Goal: Find specific page/section: Find specific page/section

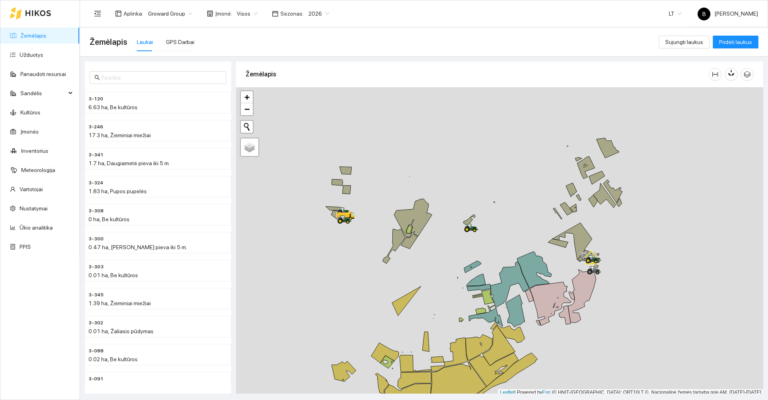
drag, startPoint x: 374, startPoint y: 224, endPoint x: 372, endPoint y: 212, distance: 12.1
click at [372, 212] on div at bounding box center [499, 241] width 527 height 309
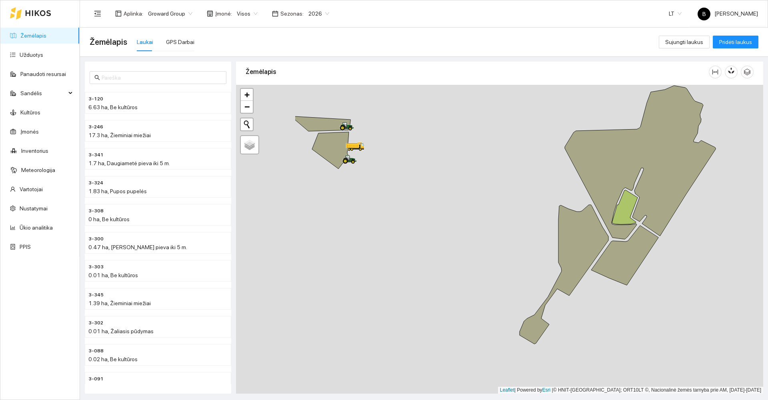
drag, startPoint x: 306, startPoint y: 176, endPoint x: 422, endPoint y: 161, distance: 116.6
click at [420, 164] on div at bounding box center [499, 239] width 527 height 309
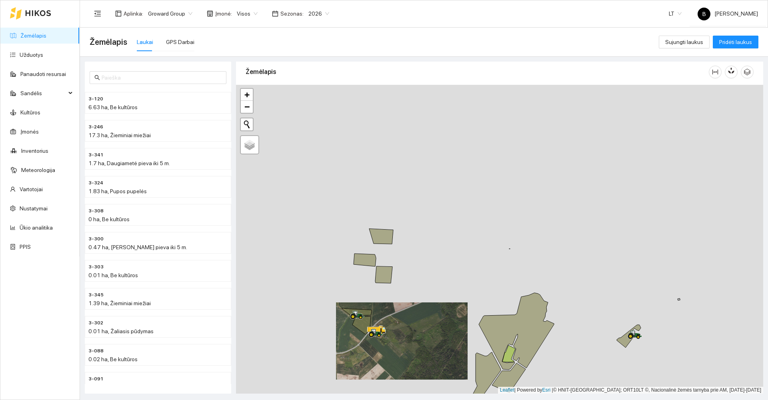
drag, startPoint x: 504, startPoint y: 110, endPoint x: 439, endPoint y: 282, distance: 183.8
click at [439, 282] on div at bounding box center [499, 239] width 527 height 309
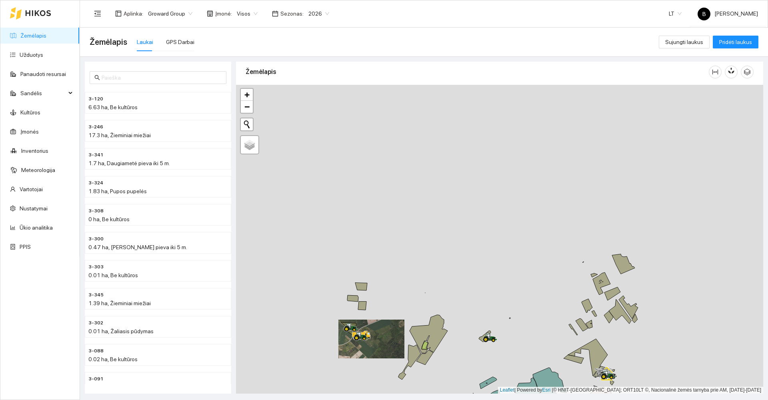
drag, startPoint x: 497, startPoint y: 165, endPoint x: 415, endPoint y: 230, distance: 105.3
click at [415, 230] on div at bounding box center [499, 239] width 527 height 309
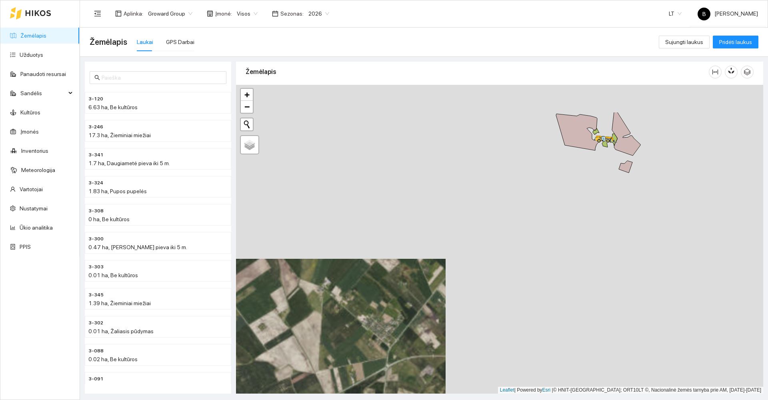
drag, startPoint x: 595, startPoint y: 204, endPoint x: 578, endPoint y: 247, distance: 46.3
click at [578, 248] on div at bounding box center [499, 239] width 527 height 309
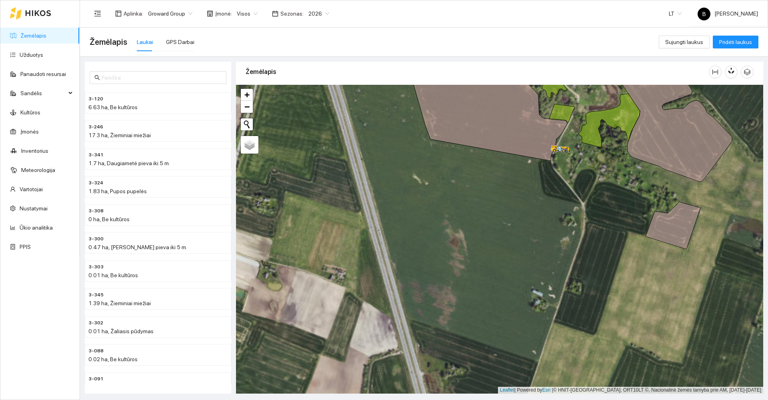
drag, startPoint x: 572, startPoint y: 190, endPoint x: 524, endPoint y: 201, distance: 49.8
click at [524, 201] on div at bounding box center [499, 239] width 527 height 309
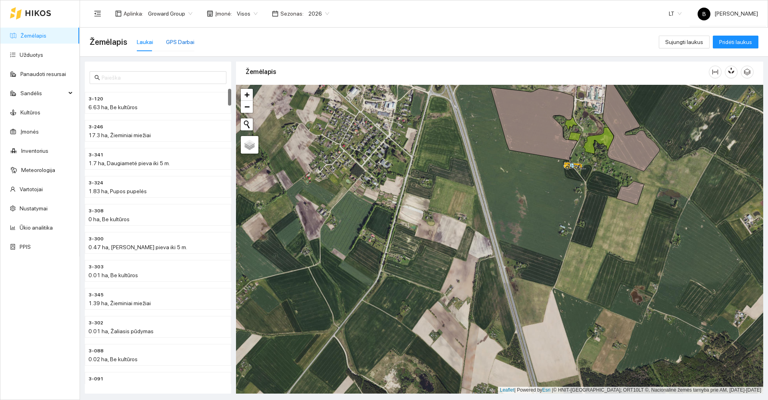
click at [188, 43] on div "GPS Darbai" at bounding box center [180, 42] width 28 height 9
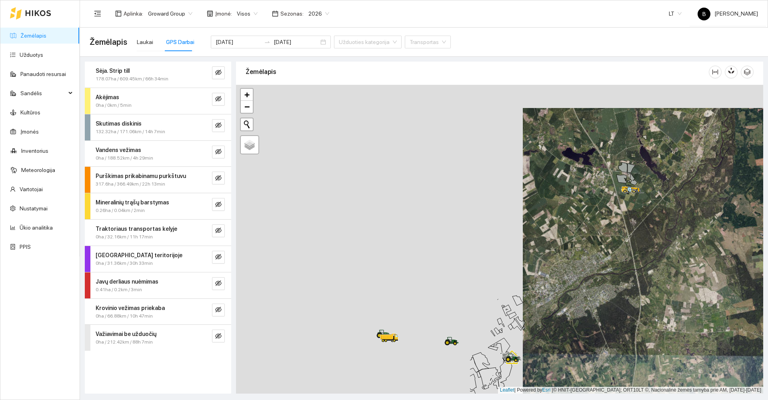
drag, startPoint x: 305, startPoint y: 164, endPoint x: 615, endPoint y: 154, distance: 310.5
click at [626, 166] on div at bounding box center [499, 239] width 527 height 309
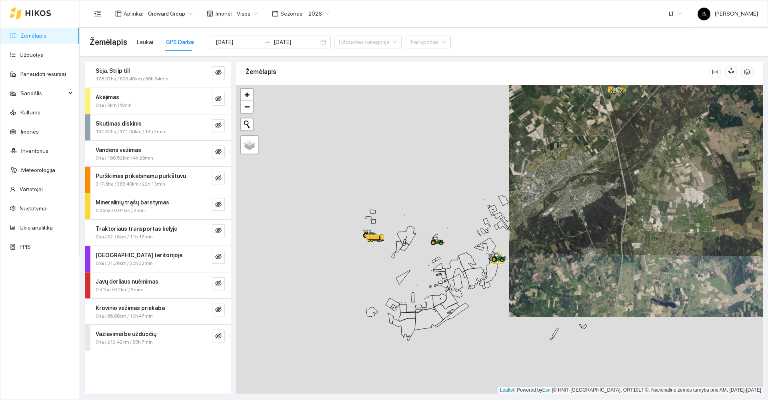
drag, startPoint x: 446, startPoint y: 180, endPoint x: 416, endPoint y: 145, distance: 46.0
click at [416, 145] on div at bounding box center [499, 239] width 527 height 309
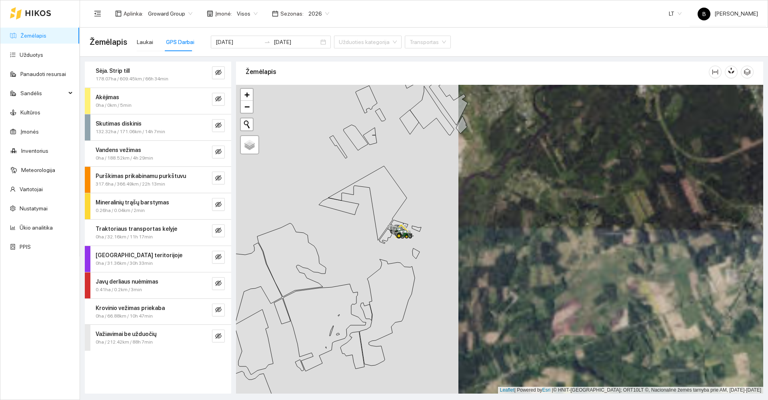
drag, startPoint x: 428, startPoint y: 182, endPoint x: 426, endPoint y: 150, distance: 31.6
click at [424, 157] on div at bounding box center [499, 239] width 527 height 309
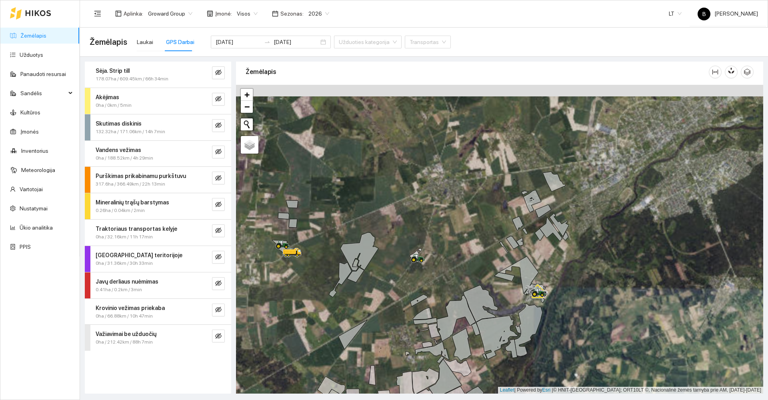
drag, startPoint x: 476, startPoint y: 182, endPoint x: 448, endPoint y: 235, distance: 59.9
click at [448, 235] on div at bounding box center [499, 239] width 527 height 309
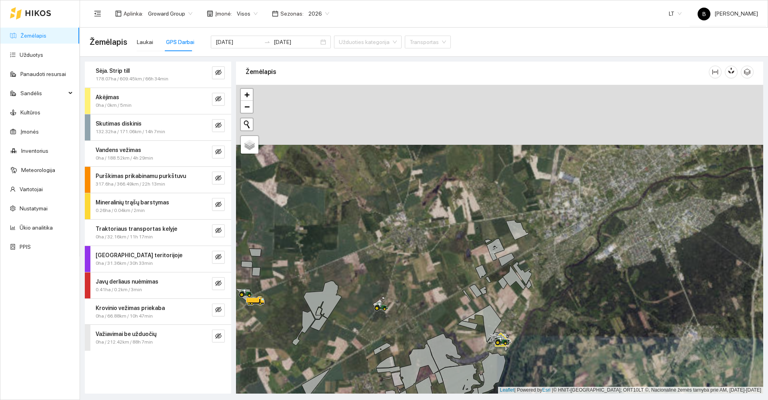
drag, startPoint x: 507, startPoint y: 159, endPoint x: 479, endPoint y: 186, distance: 38.8
click at [477, 186] on div at bounding box center [499, 239] width 527 height 309
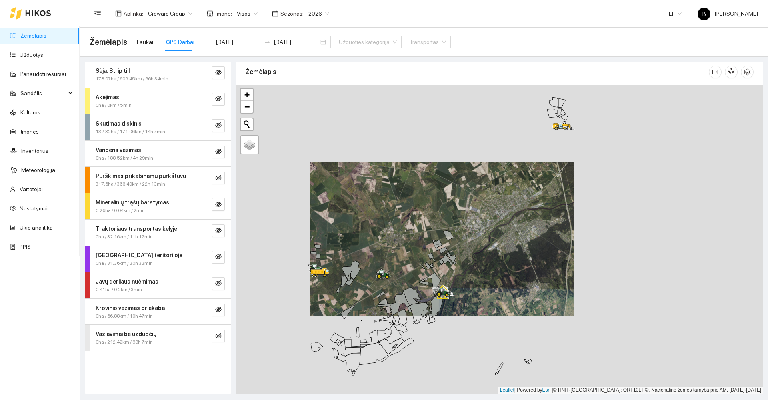
drag, startPoint x: 473, startPoint y: 288, endPoint x: 473, endPoint y: 227, distance: 61.6
click at [479, 225] on div at bounding box center [499, 239] width 527 height 309
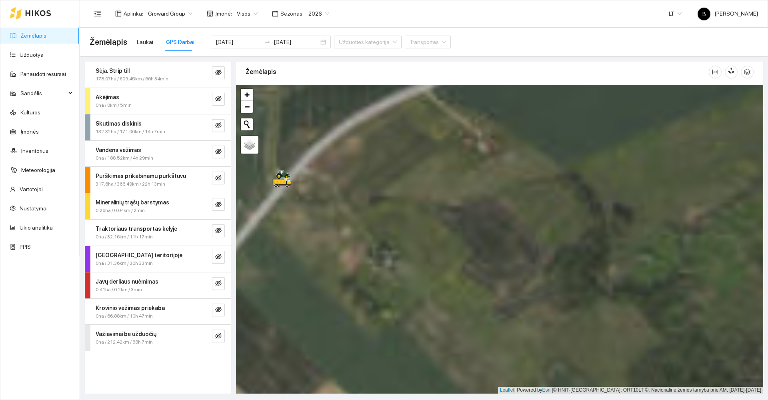
drag, startPoint x: 307, startPoint y: 211, endPoint x: 412, endPoint y: 164, distance: 115.0
click at [412, 164] on div at bounding box center [499, 239] width 527 height 309
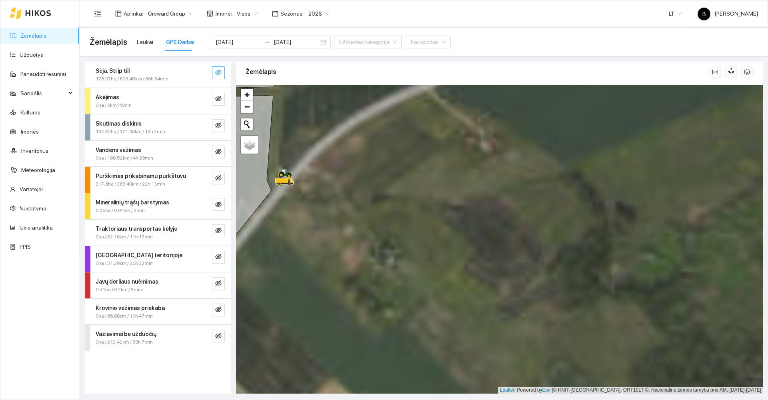
drag, startPoint x: 217, startPoint y: 72, endPoint x: 290, endPoint y: 136, distance: 97.0
click at [217, 70] on icon "eye-invisible" at bounding box center [218, 72] width 6 height 6
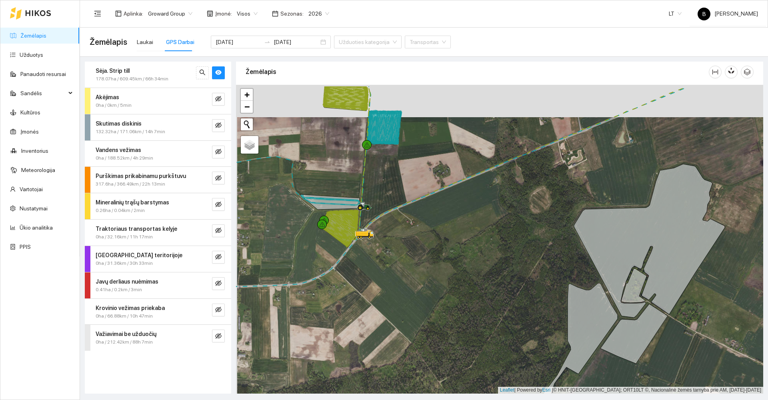
drag, startPoint x: 395, startPoint y: 154, endPoint x: 388, endPoint y: 233, distance: 79.5
click at [394, 241] on div at bounding box center [499, 239] width 527 height 309
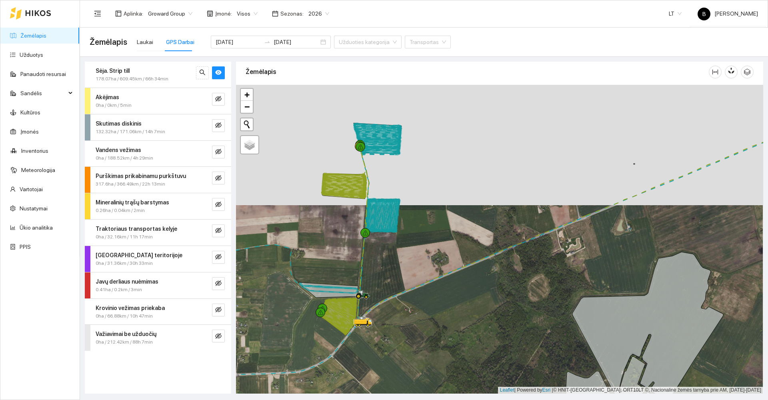
drag, startPoint x: 394, startPoint y: 250, endPoint x: 393, endPoint y: 288, distance: 38.8
click at [393, 288] on div at bounding box center [499, 239] width 527 height 309
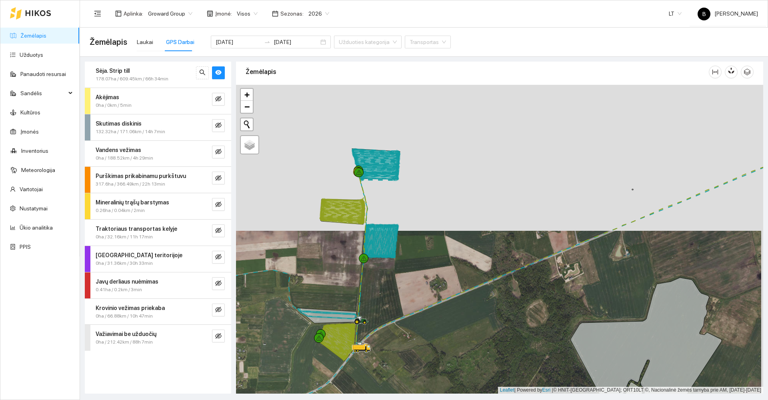
drag, startPoint x: 384, startPoint y: 284, endPoint x: 386, endPoint y: 310, distance: 26.1
click at [386, 310] on div at bounding box center [499, 239] width 527 height 309
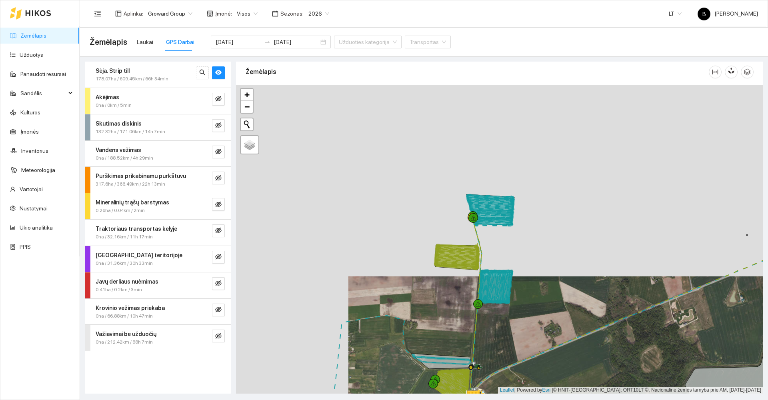
drag, startPoint x: 430, startPoint y: 206, endPoint x: 541, endPoint y: 226, distance: 113.7
click at [541, 226] on div at bounding box center [499, 239] width 527 height 309
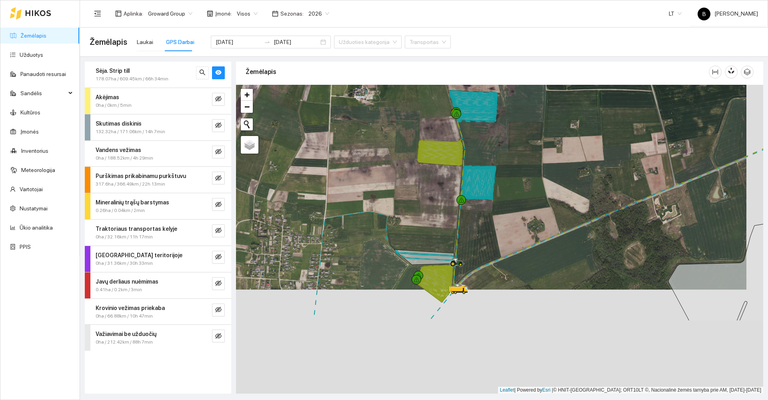
drag, startPoint x: 536, startPoint y: 242, endPoint x: 517, endPoint y: 137, distance: 107.2
click at [517, 137] on div at bounding box center [499, 239] width 527 height 309
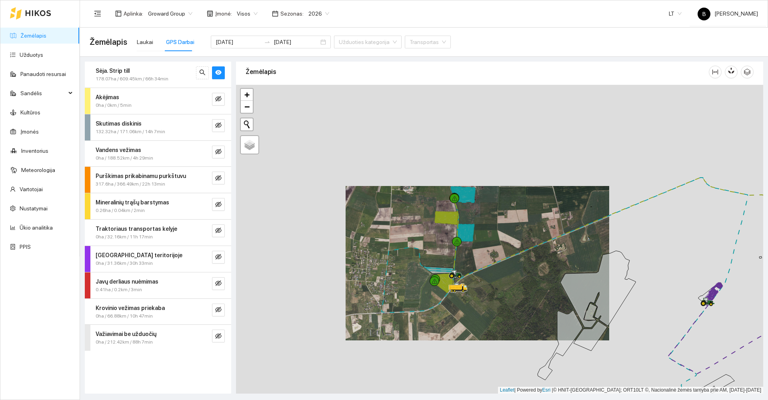
drag, startPoint x: 426, startPoint y: 136, endPoint x: 430, endPoint y: 210, distance: 74.5
click at [430, 210] on div at bounding box center [499, 239] width 527 height 309
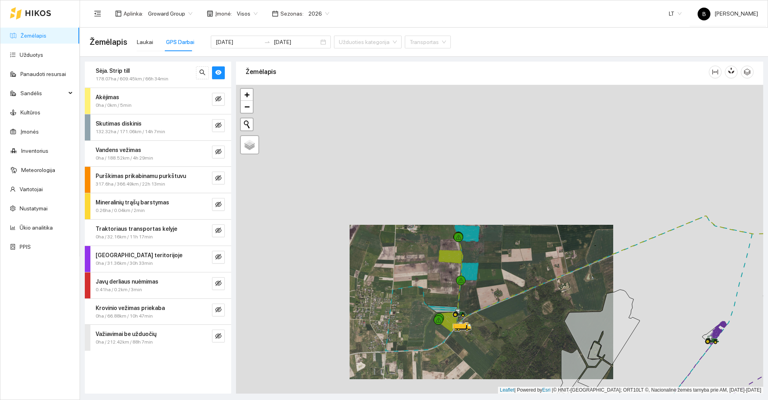
drag, startPoint x: 423, startPoint y: 216, endPoint x: 424, endPoint y: 257, distance: 40.8
click at [424, 257] on div at bounding box center [499, 239] width 527 height 309
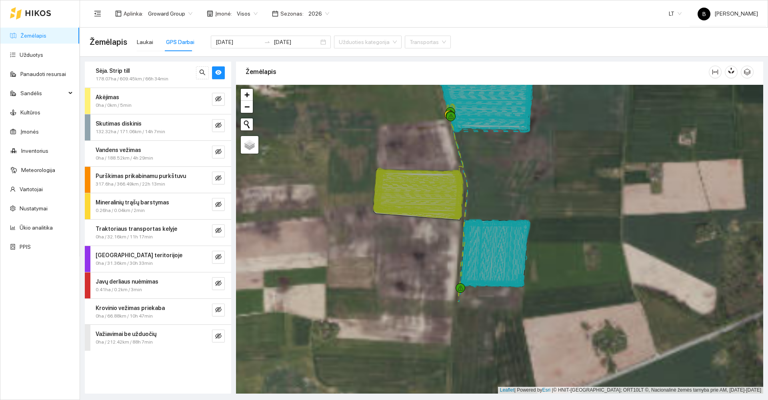
drag, startPoint x: 480, startPoint y: 302, endPoint x: 500, endPoint y: 172, distance: 131.6
click at [500, 172] on div at bounding box center [499, 239] width 527 height 309
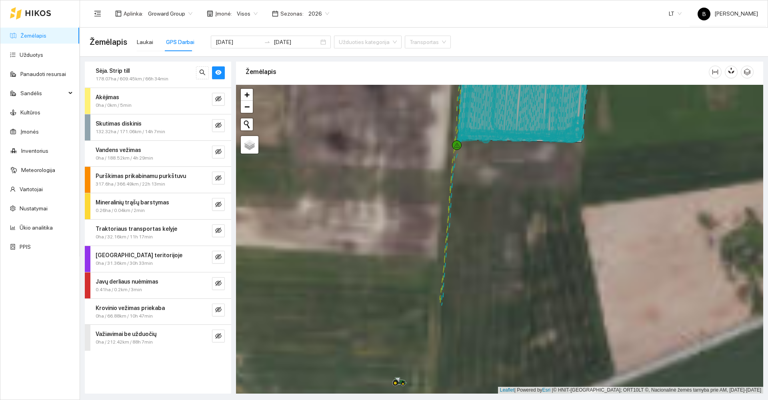
drag, startPoint x: 497, startPoint y: 290, endPoint x: 524, endPoint y: 164, distance: 129.7
click at [531, 160] on div at bounding box center [499, 239] width 527 height 309
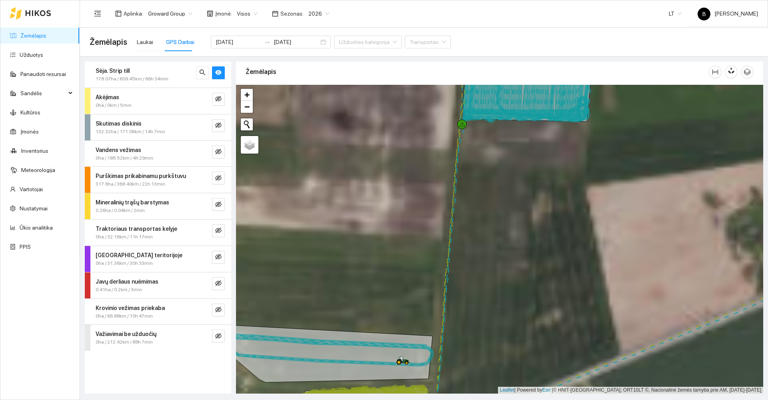
drag, startPoint x: 497, startPoint y: 241, endPoint x: 533, endPoint y: 151, distance: 96.7
click at [533, 152] on div at bounding box center [499, 239] width 527 height 309
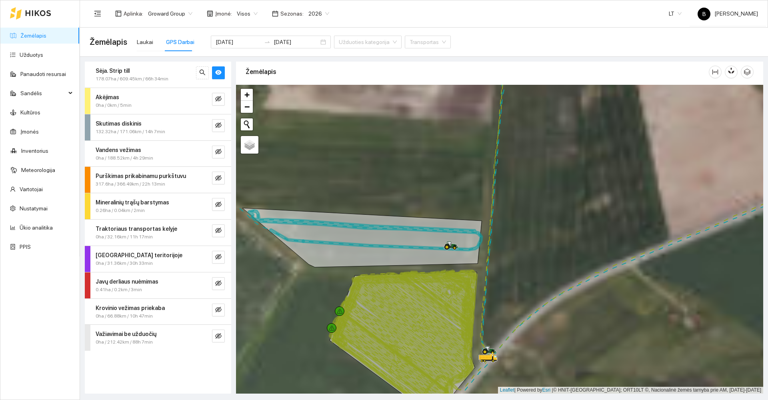
drag, startPoint x: 521, startPoint y: 233, endPoint x: 540, endPoint y: 133, distance: 102.2
click at [540, 134] on div at bounding box center [499, 239] width 527 height 309
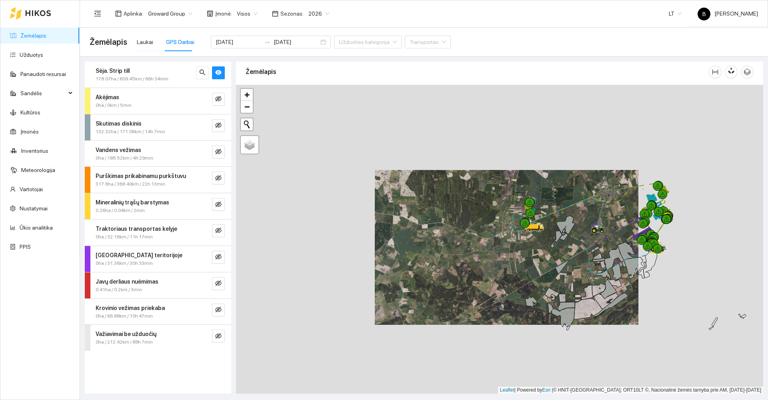
drag, startPoint x: 564, startPoint y: 236, endPoint x: 451, endPoint y: 250, distance: 113.7
click at [452, 250] on div at bounding box center [499, 239] width 527 height 309
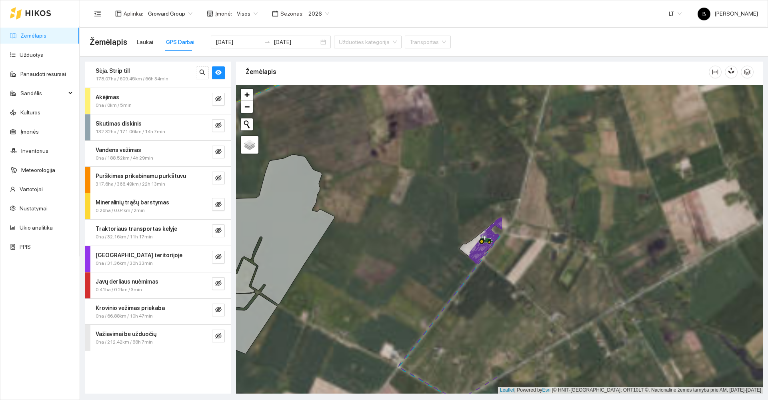
drag, startPoint x: 709, startPoint y: 231, endPoint x: 390, endPoint y: 244, distance: 319.0
click at [394, 247] on div at bounding box center [499, 239] width 527 height 309
